Goal: Transaction & Acquisition: Book appointment/travel/reservation

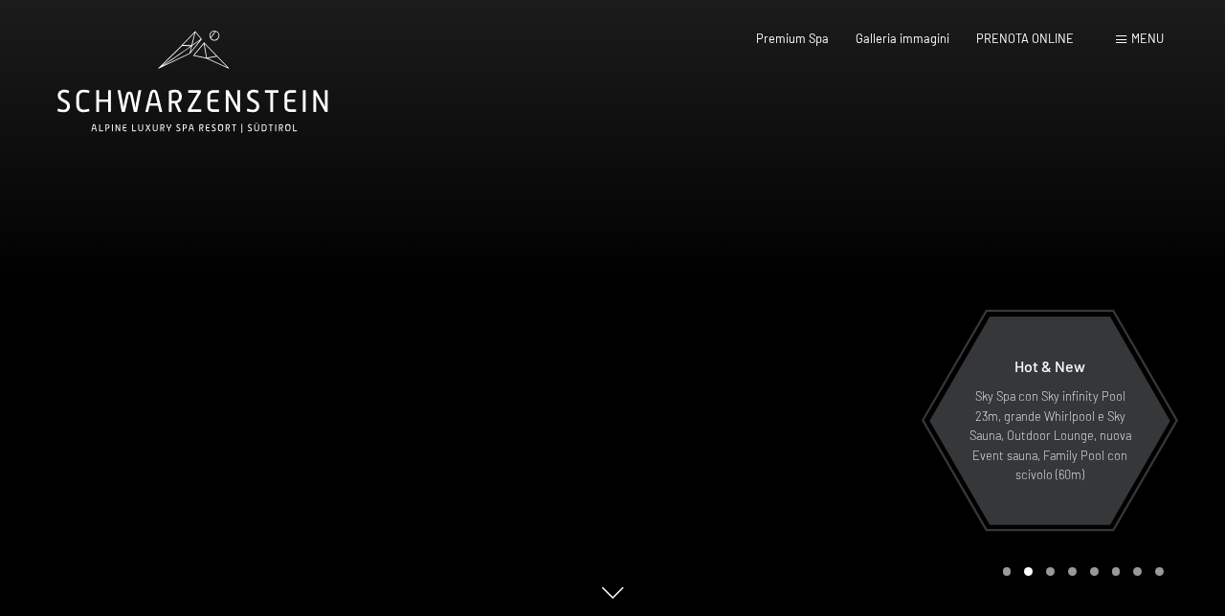
click at [765, 44] on span "Menu" at bounding box center [1147, 38] width 33 height 15
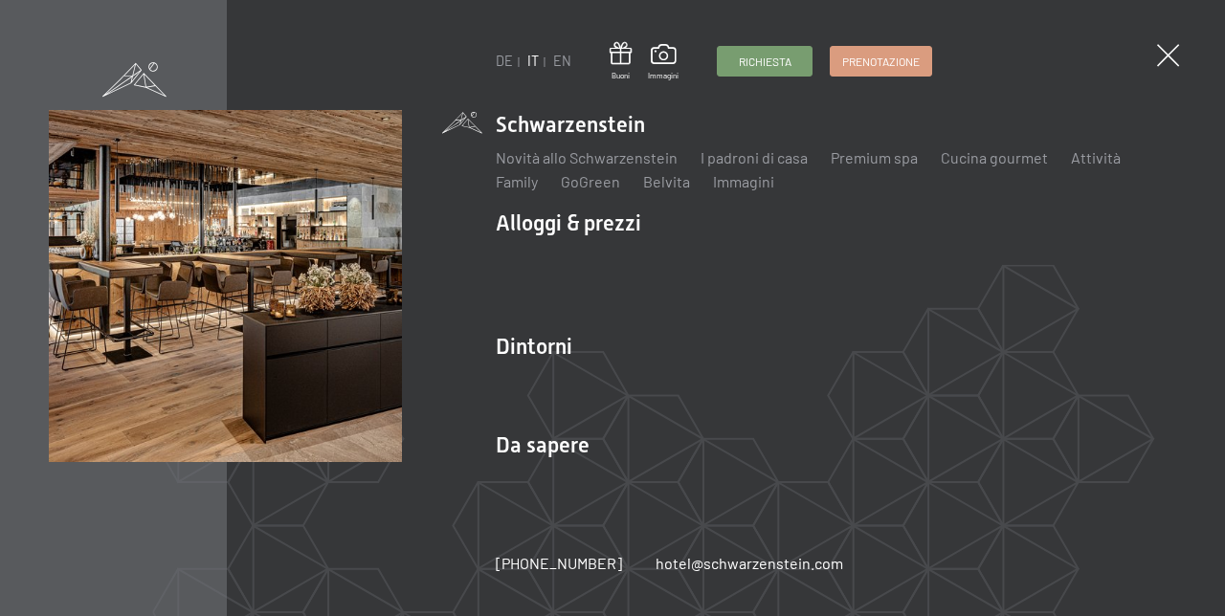
click at [765, 66] on span "Prenotazione" at bounding box center [881, 62] width 78 height 16
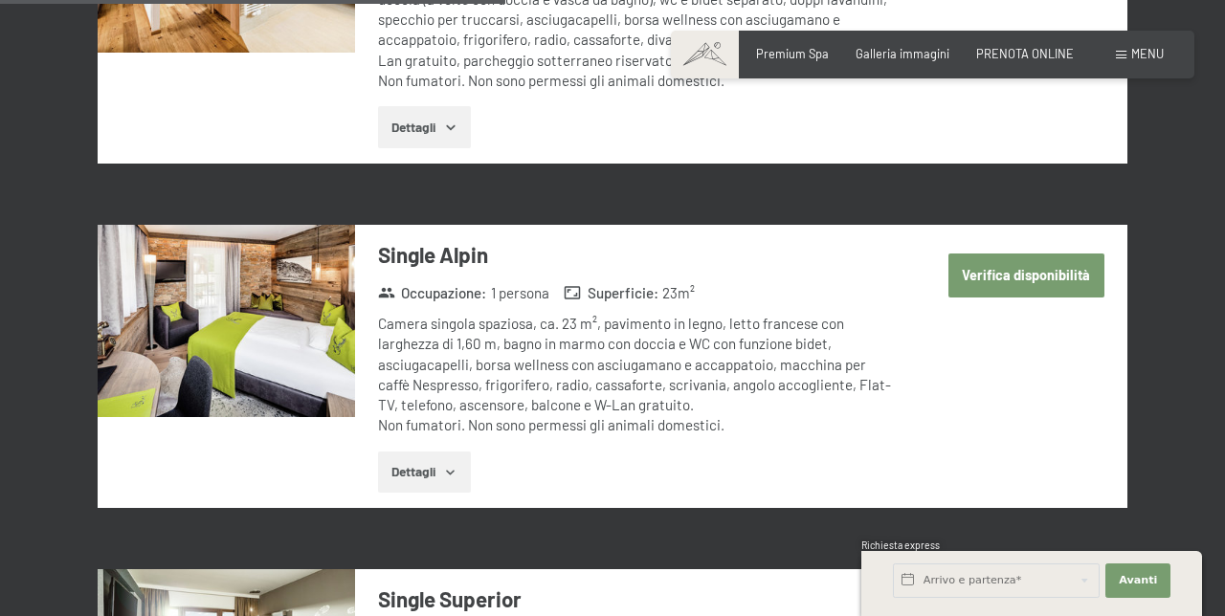
scroll to position [2764, 0]
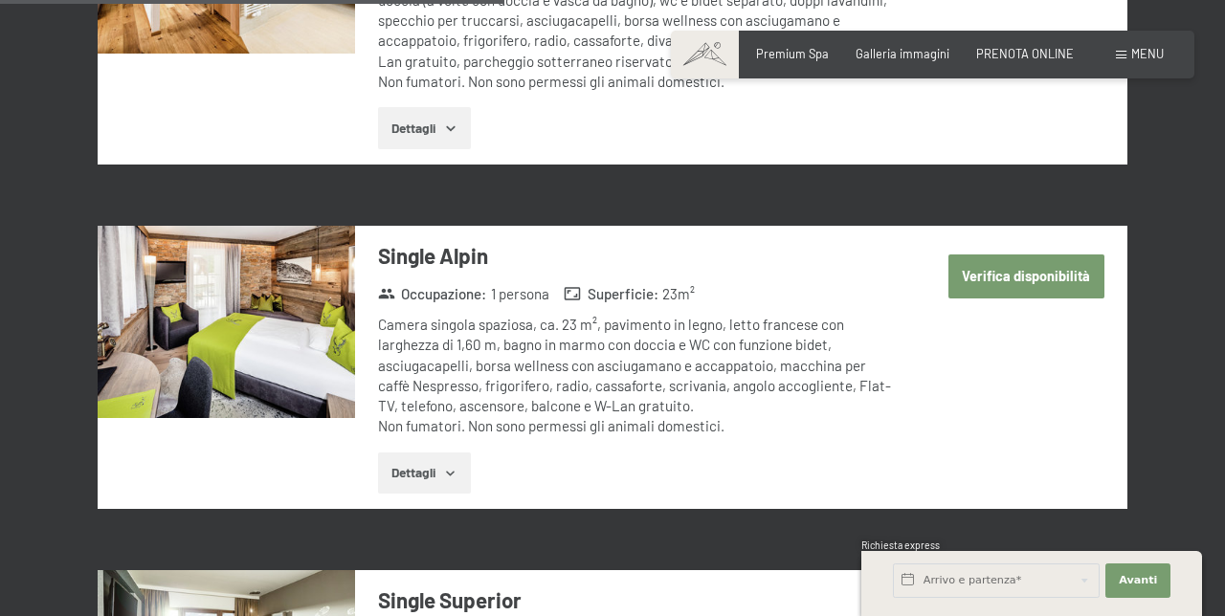
click at [1147, 48] on span "Menu" at bounding box center [1147, 53] width 33 height 15
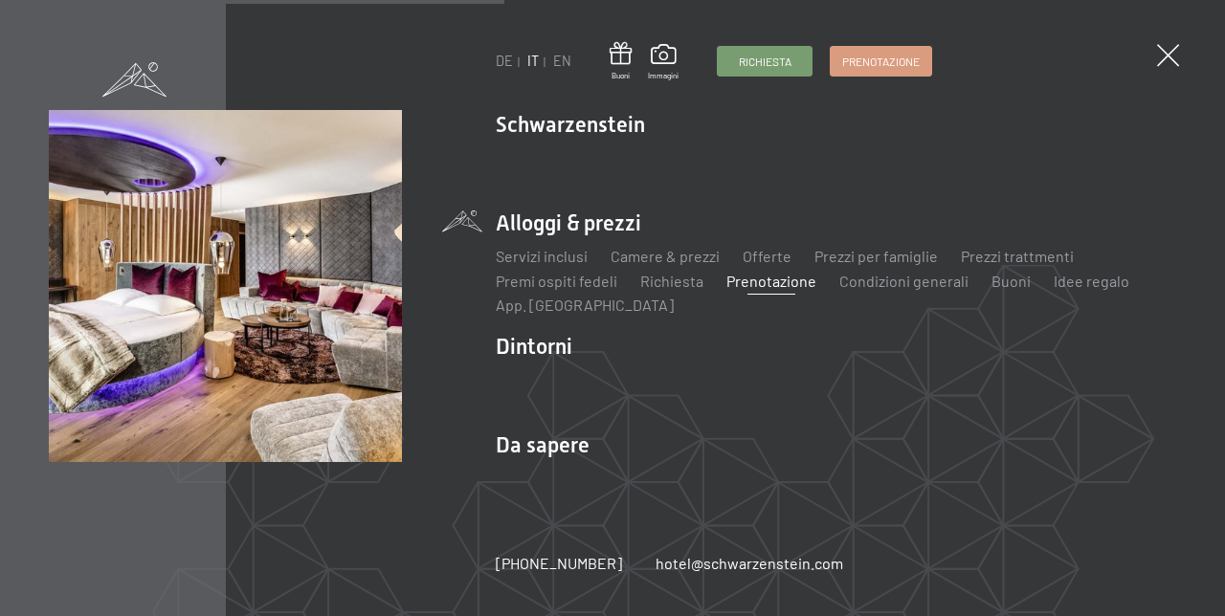
click at [875, 65] on span "Prenotazione" at bounding box center [881, 62] width 78 height 16
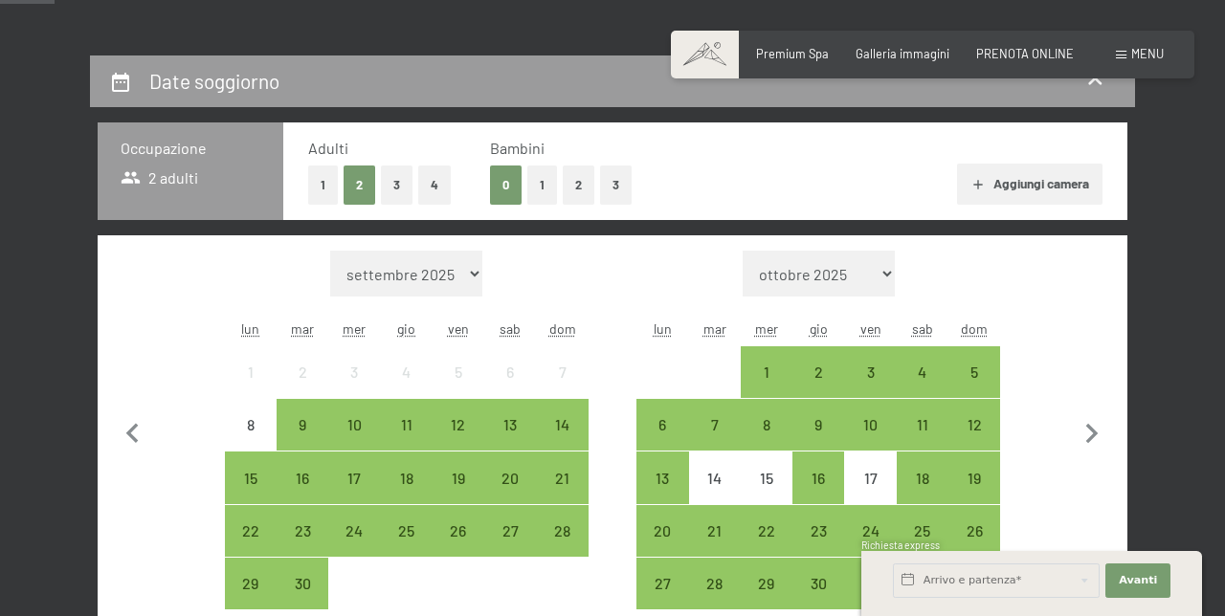
scroll to position [345, 0]
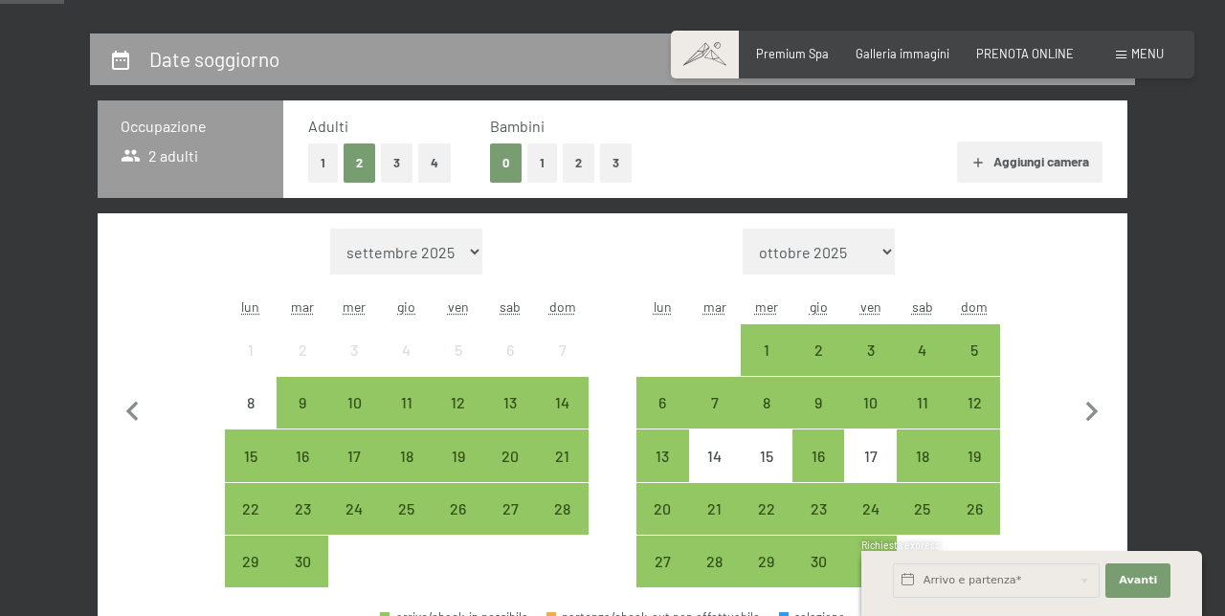
click at [834, 464] on div "16" at bounding box center [818, 473] width 48 height 48
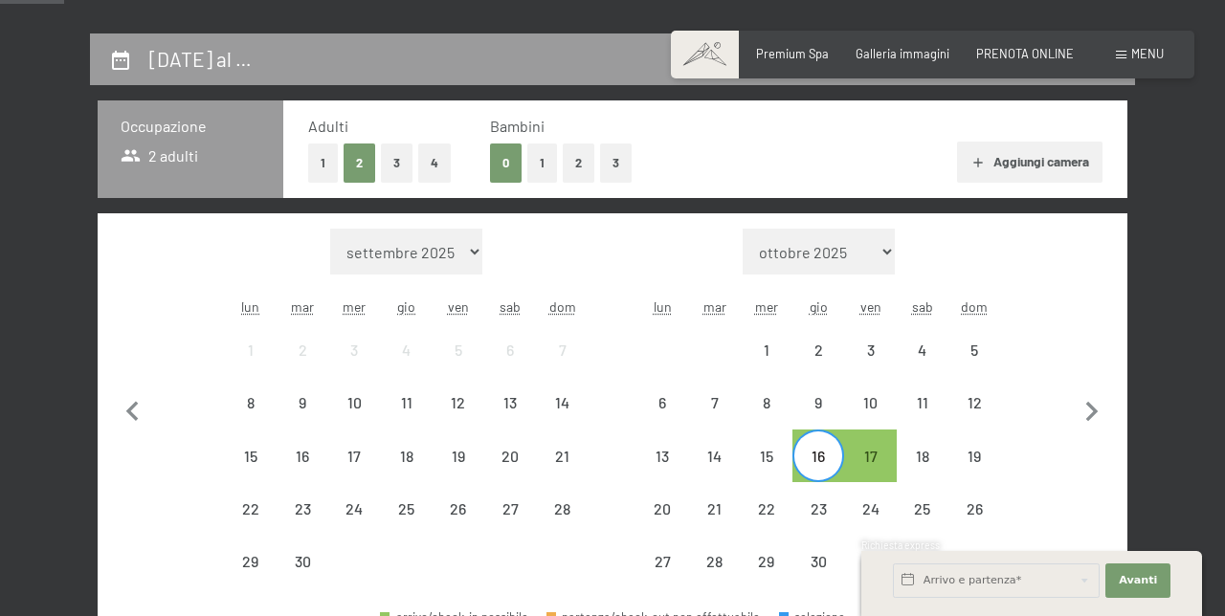
click at [825, 456] on div "16" at bounding box center [818, 473] width 48 height 48
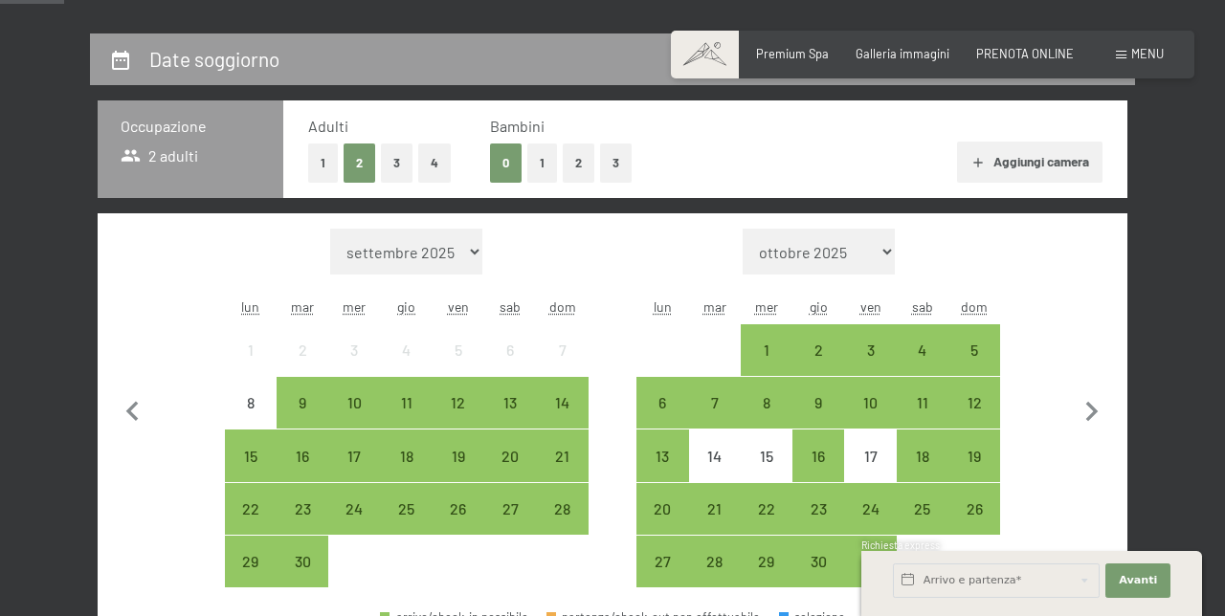
click at [877, 352] on div "3" at bounding box center [870, 367] width 48 height 48
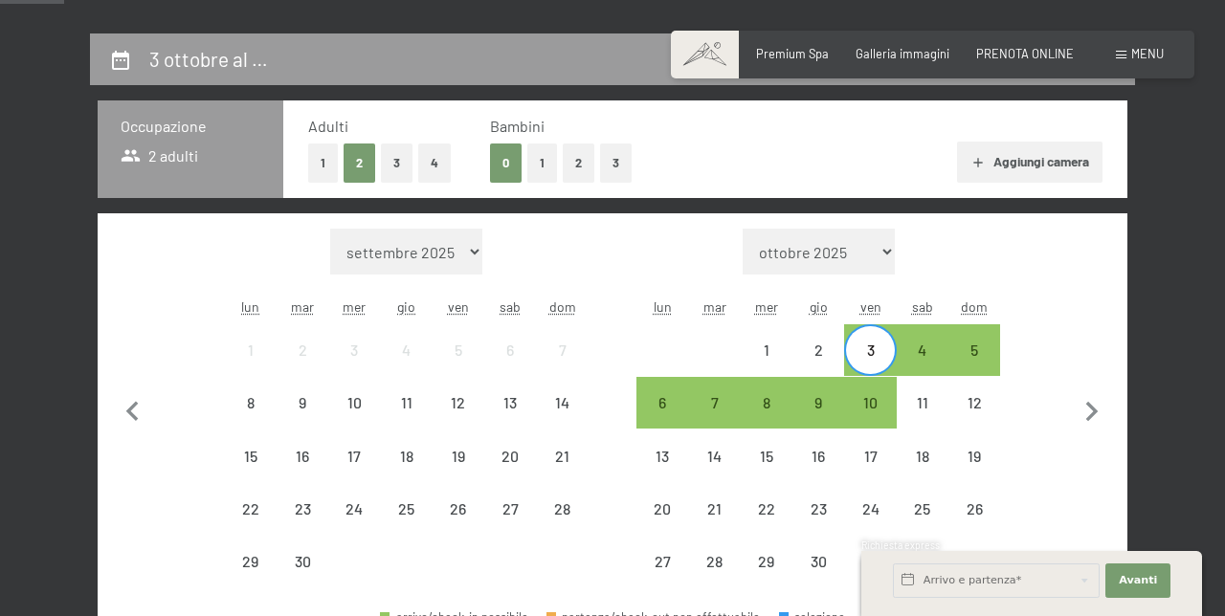
click at [664, 406] on div "6" at bounding box center [662, 419] width 48 height 48
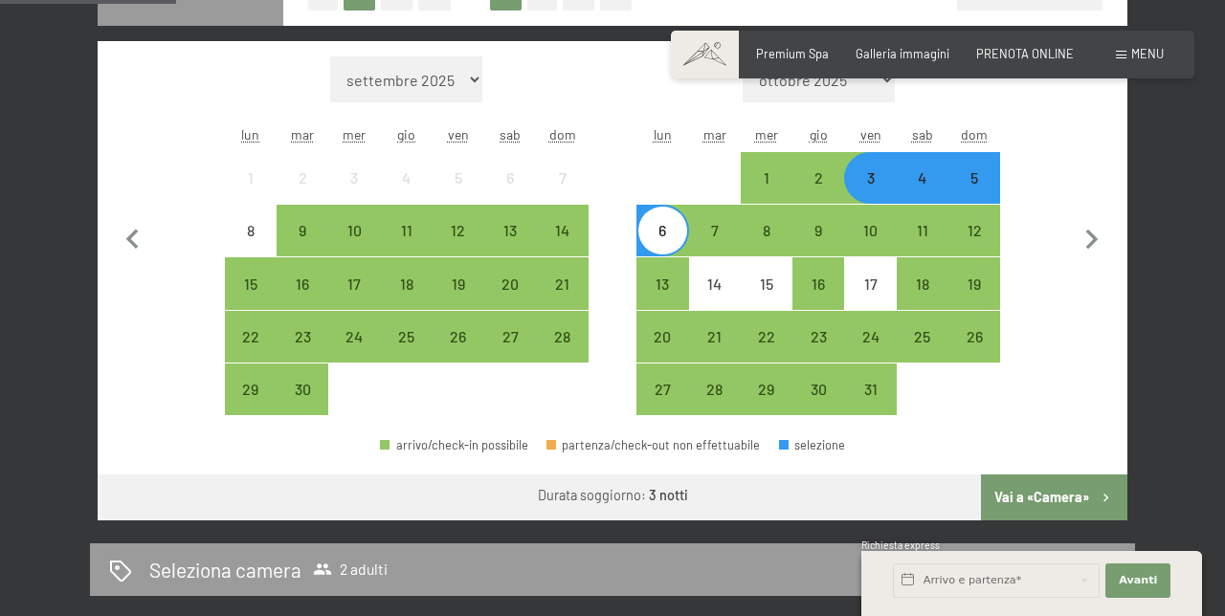
click at [1055, 500] on button "Vai a «Camera»" at bounding box center [1054, 498] width 146 height 46
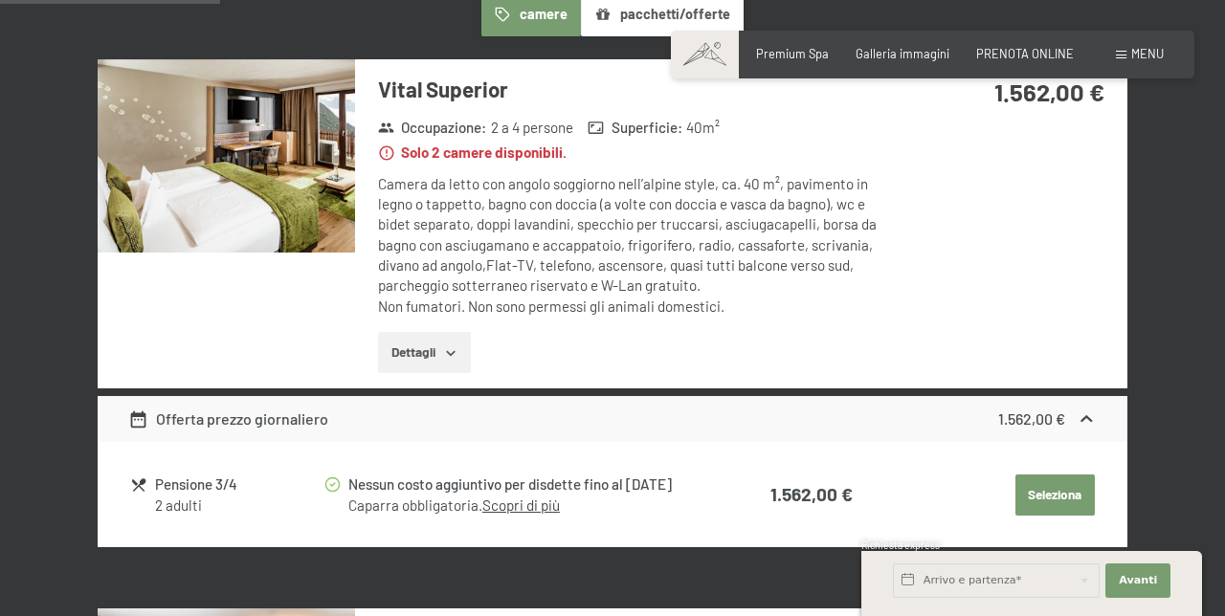
scroll to position [541, 0]
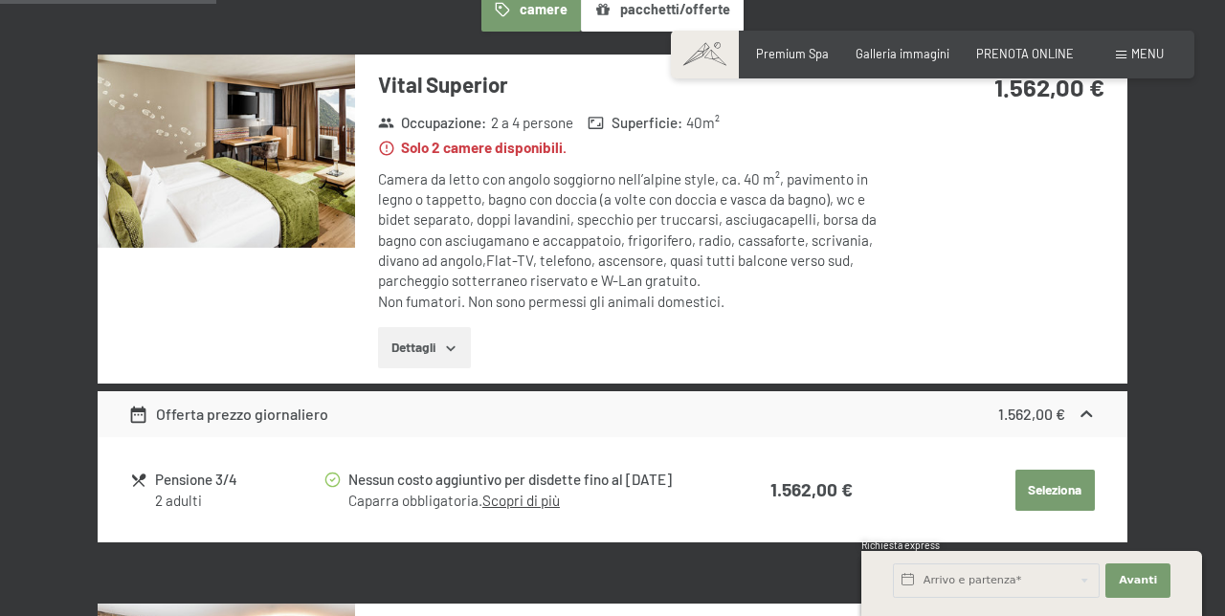
click at [426, 345] on button "Dettagli" at bounding box center [424, 348] width 93 height 42
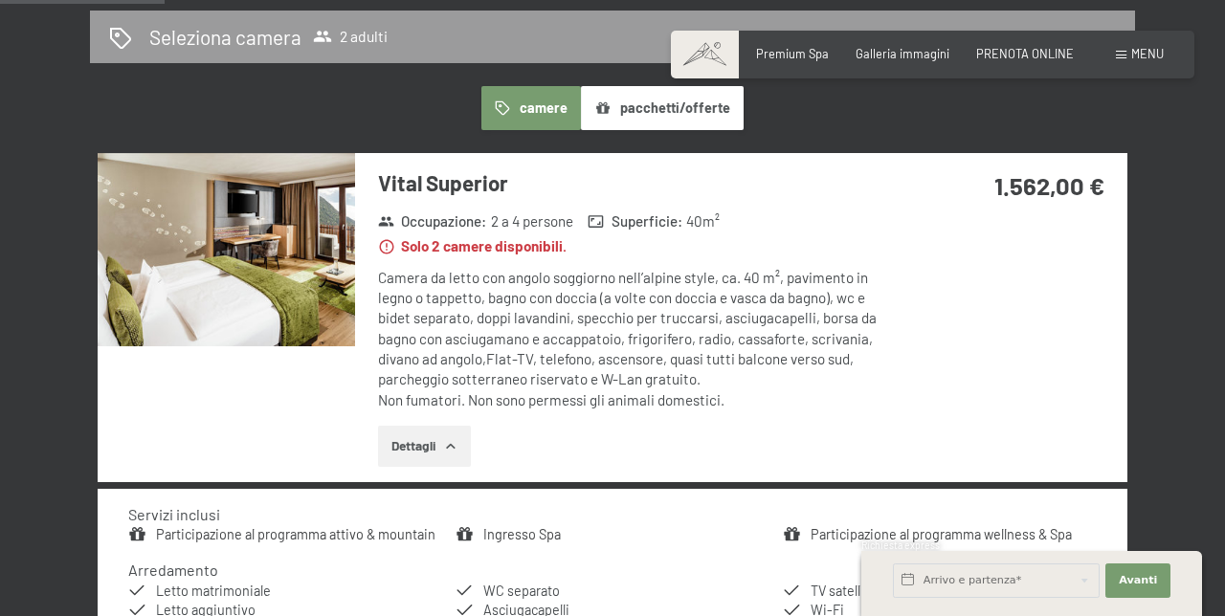
scroll to position [438, 0]
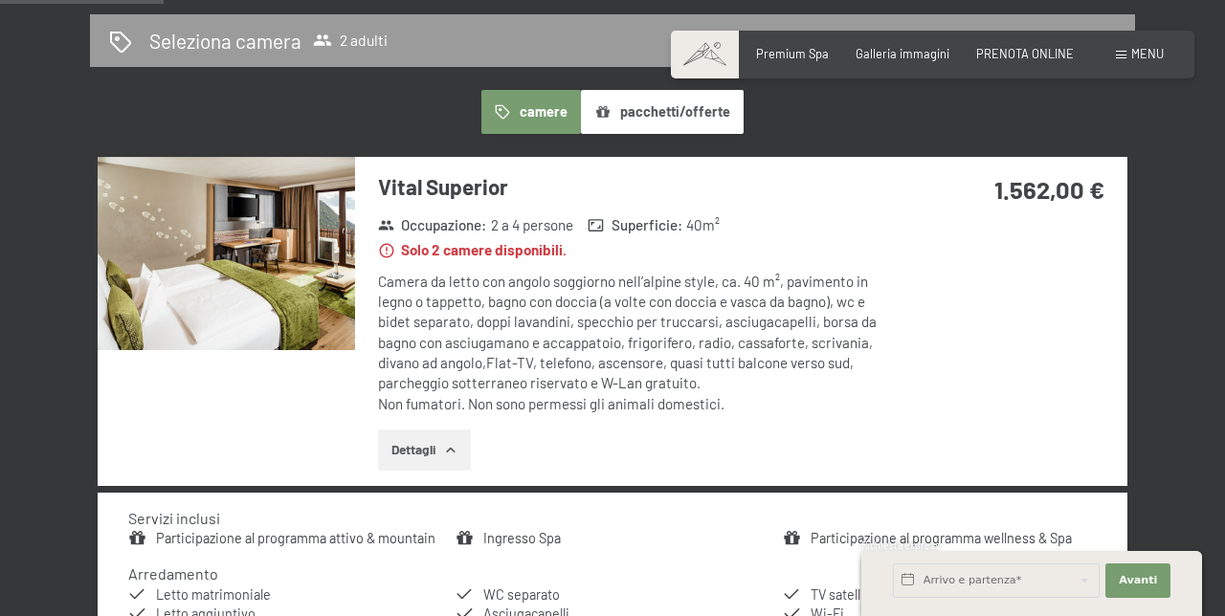
click at [1141, 62] on div "Menu" at bounding box center [1140, 54] width 48 height 17
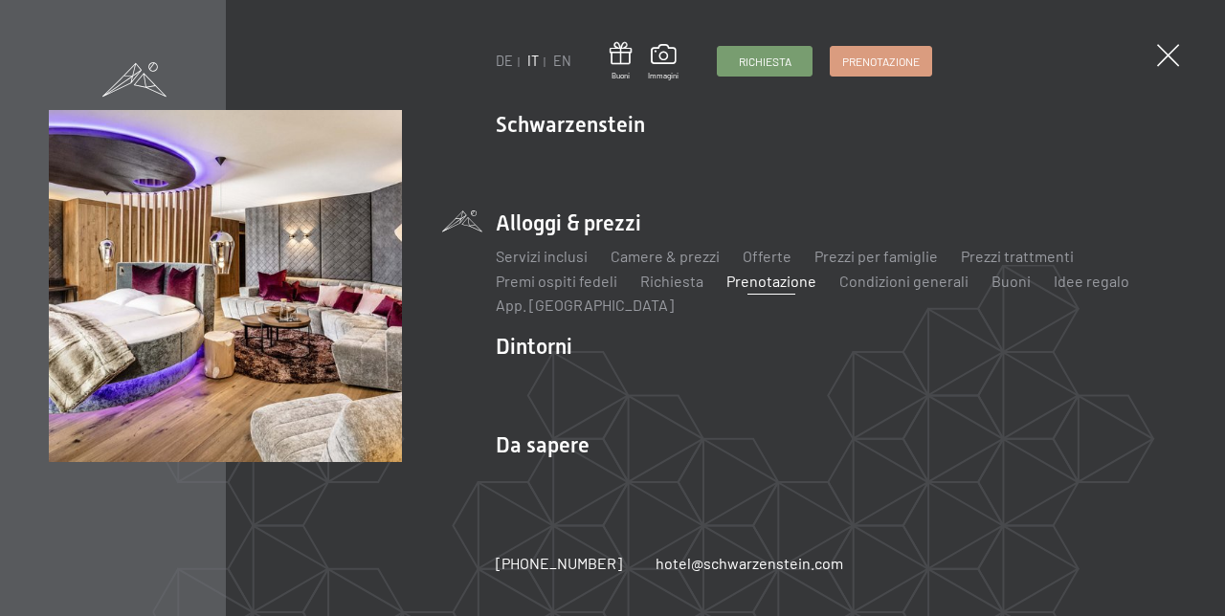
click at [923, 287] on link "Condizioni generali" at bounding box center [903, 281] width 129 height 18
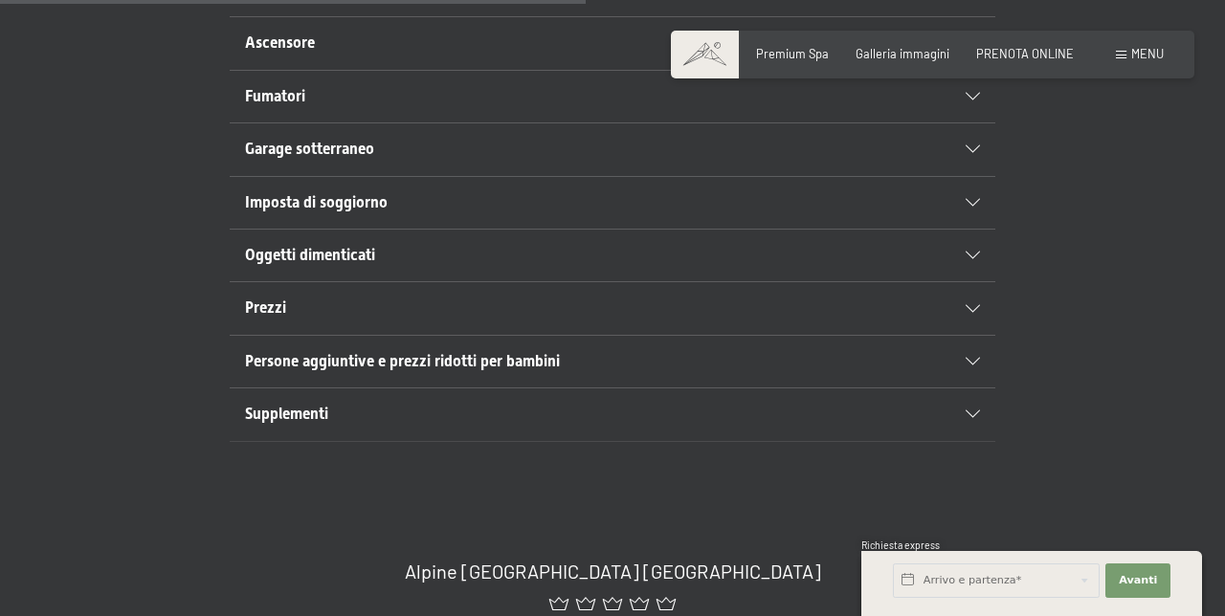
scroll to position [907, 0]
click at [972, 409] on icon at bounding box center [973, 413] width 14 height 8
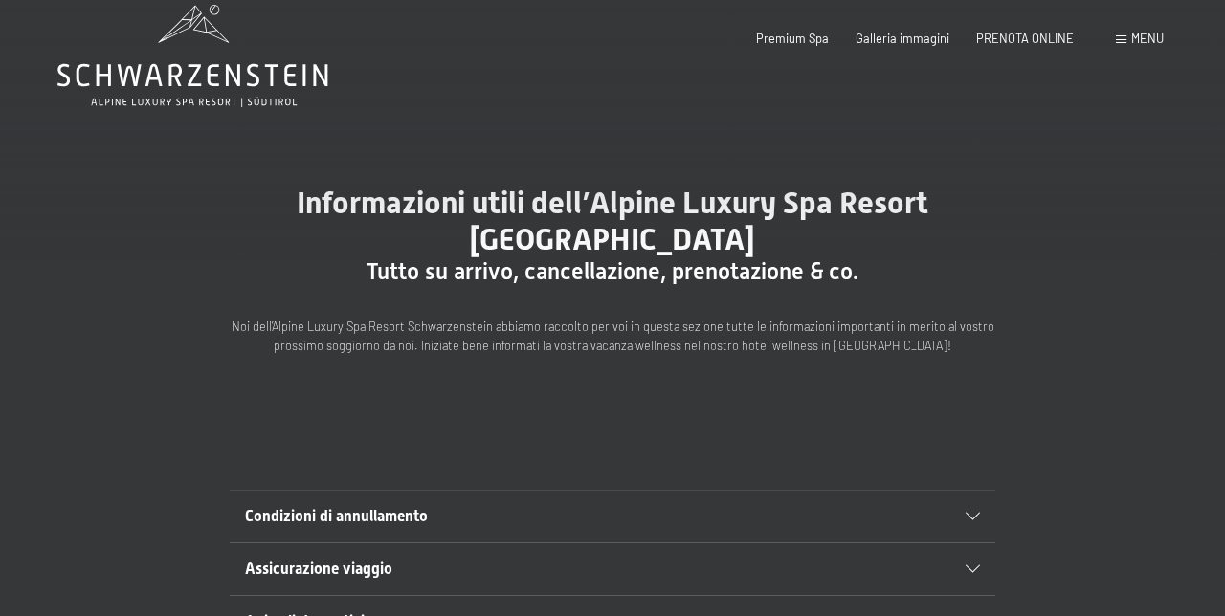
scroll to position [0, 0]
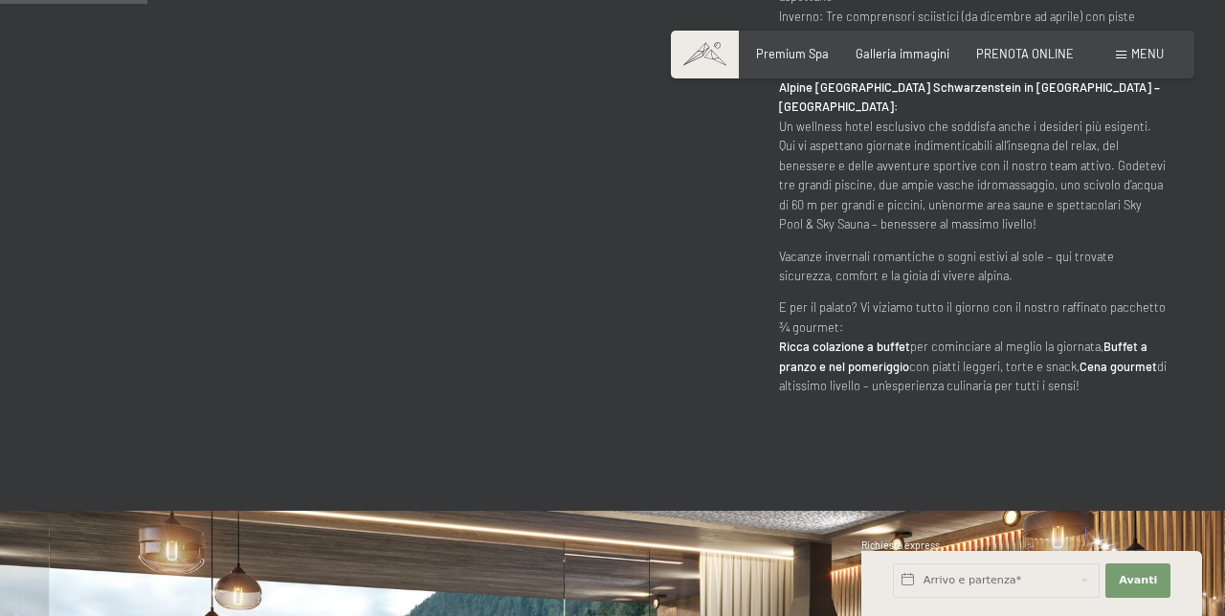
scroll to position [976, 0]
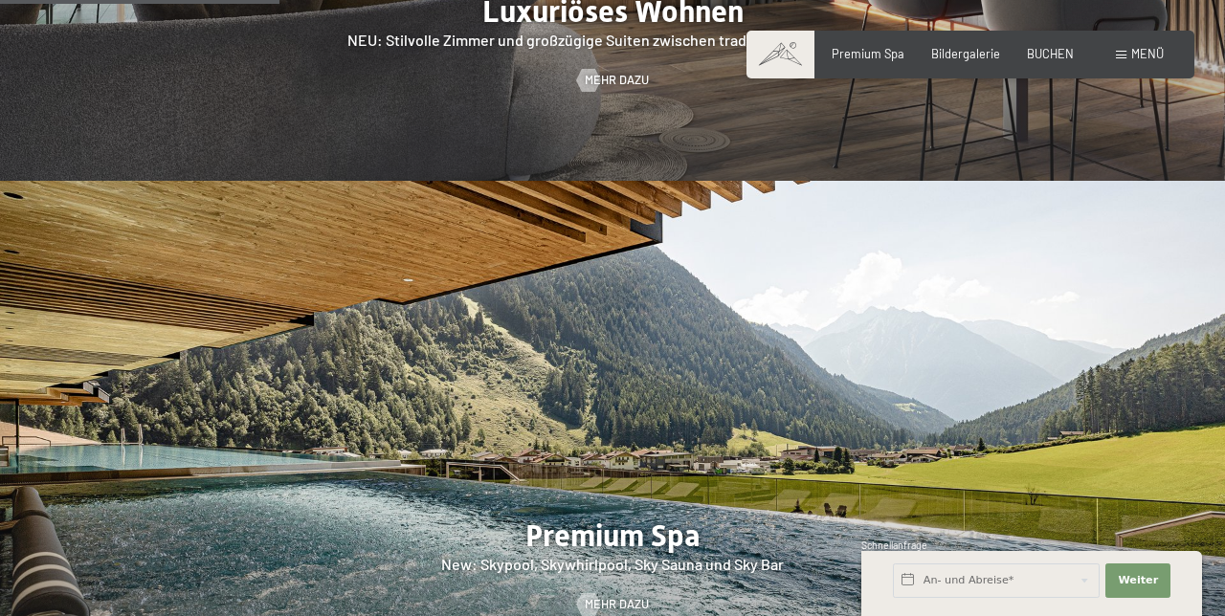
scroll to position [1846, 0]
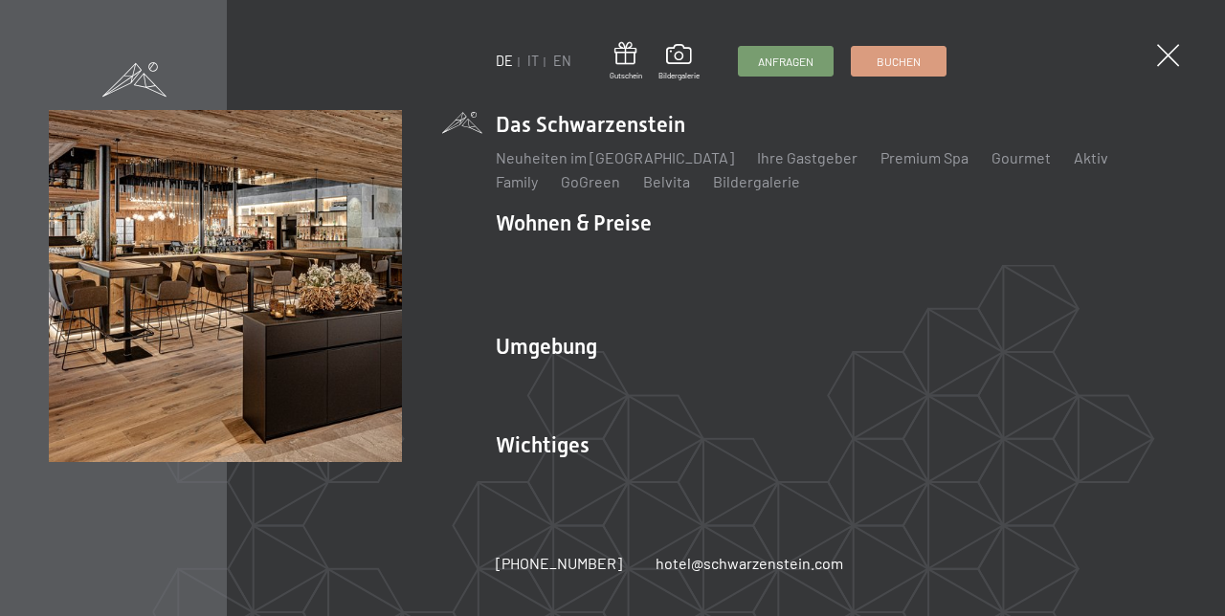
click at [913, 67] on span "Buchen" at bounding box center [899, 62] width 44 height 16
click at [530, 67] on link "IT" at bounding box center [532, 61] width 11 height 16
click at [530, 58] on link "IT" at bounding box center [532, 61] width 11 height 16
click at [527, 54] on link "IT" at bounding box center [532, 61] width 11 height 16
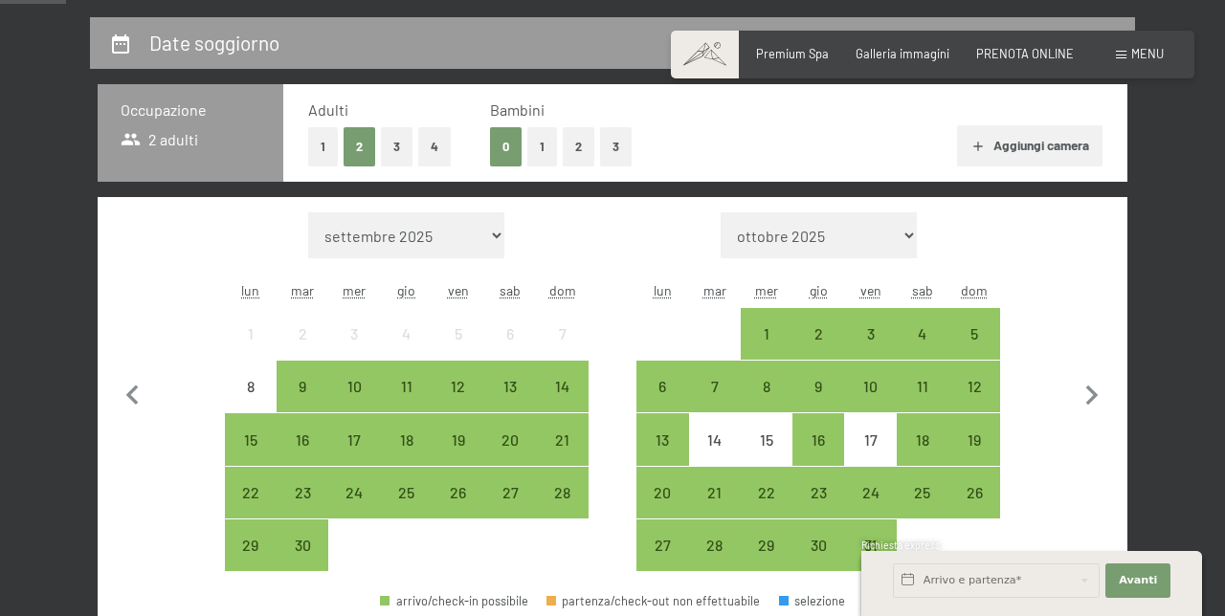
scroll to position [362, 0]
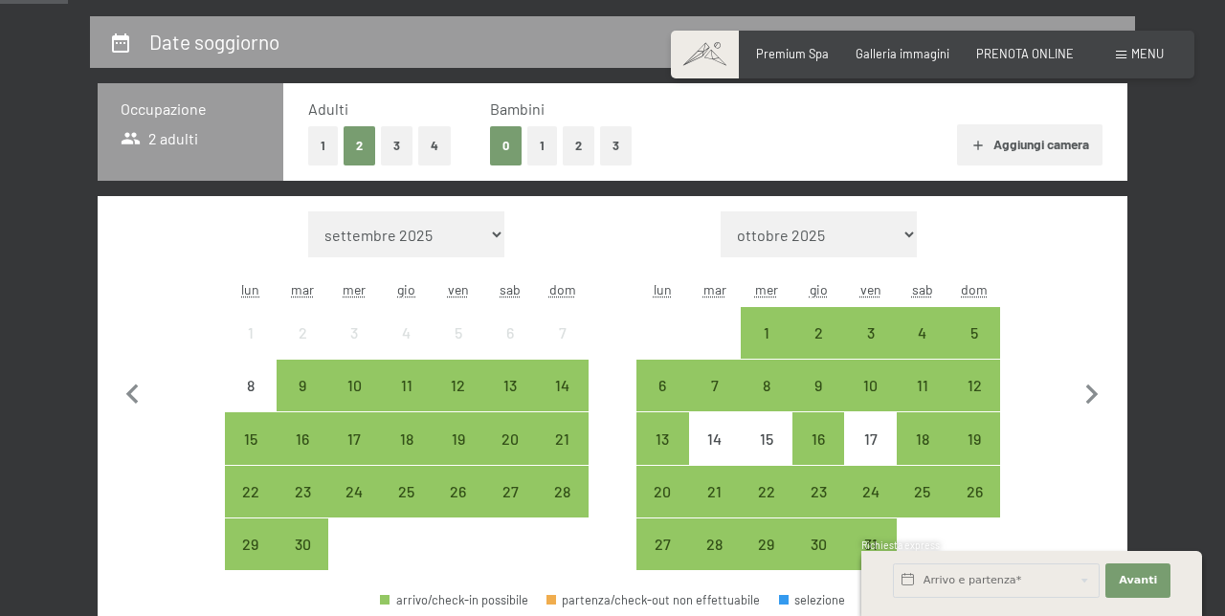
click at [922, 335] on div "4" at bounding box center [923, 349] width 48 height 48
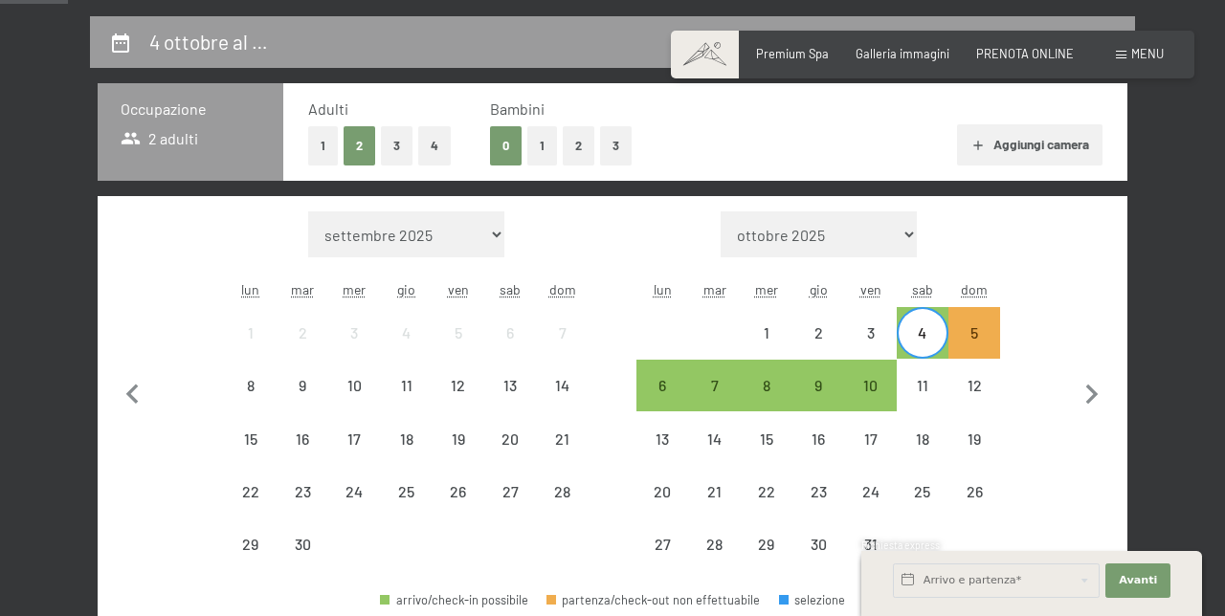
click at [712, 400] on div "7" at bounding box center [715, 402] width 48 height 48
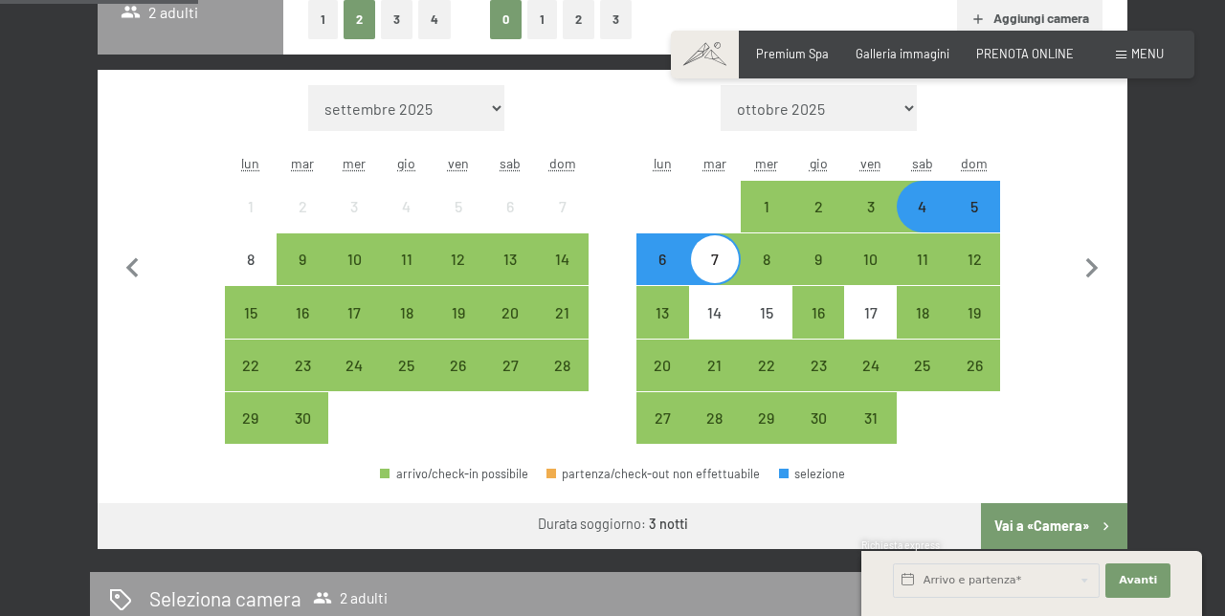
click at [1049, 524] on button "Vai a «Camera»" at bounding box center [1054, 526] width 146 height 46
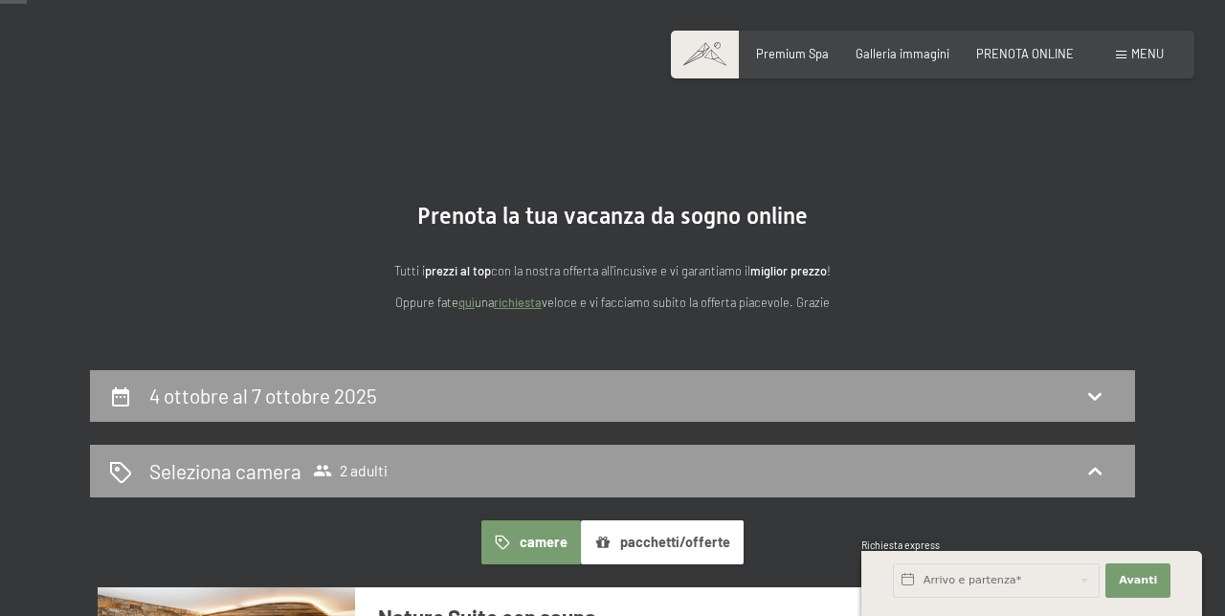
scroll to position [0, 0]
